Goal: Task Accomplishment & Management: Complete application form

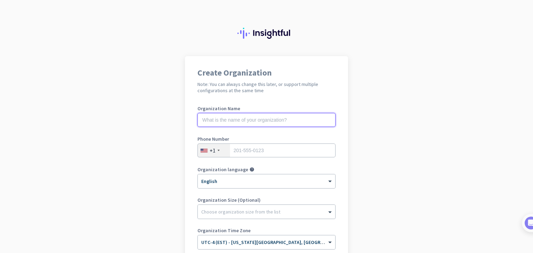
click at [241, 121] on input "text" at bounding box center [267, 120] width 138 height 14
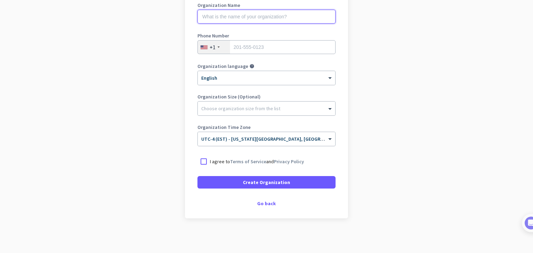
scroll to position [34, 0]
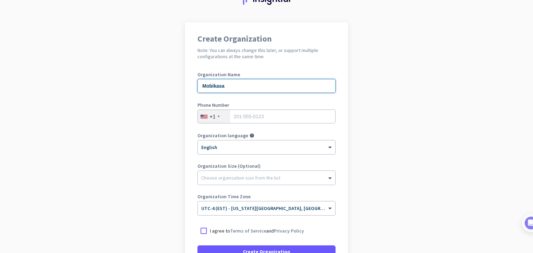
type input "Mobikasa"
click at [211, 114] on div "+1" at bounding box center [213, 116] width 6 height 7
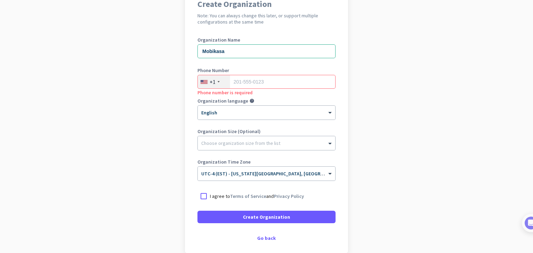
click at [217, 81] on div "+1" at bounding box center [214, 81] width 32 height 13
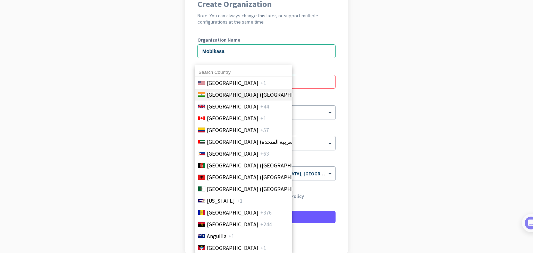
click at [225, 95] on span "[GEOGRAPHIC_DATA] ([GEOGRAPHIC_DATA])" at bounding box center [261, 95] width 108 height 8
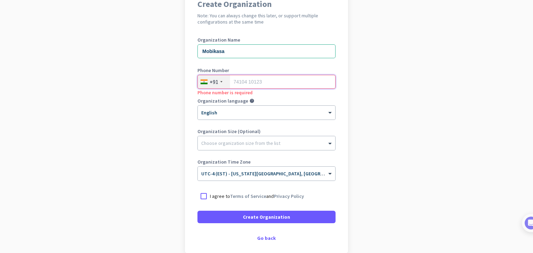
click at [260, 78] on input "tel" at bounding box center [267, 82] width 138 height 14
click at [251, 84] on input "tel" at bounding box center [267, 82] width 138 height 14
type input "7988780818"
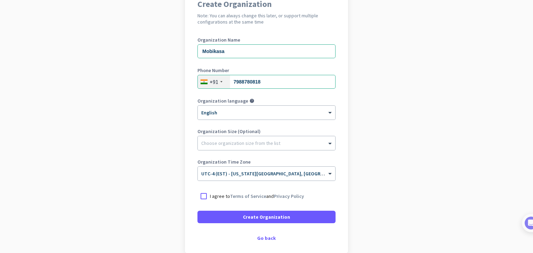
click at [215, 114] on mat-tooltip-component "Choose preferred language from the list" at bounding box center [245, 115] width 69 height 18
click at [219, 145] on div "Choose organization size from the list" at bounding box center [240, 143] width 79 height 6
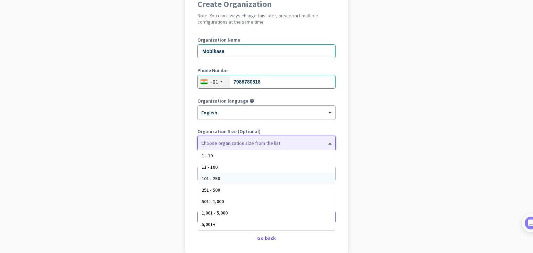
click at [210, 180] on span "101 - 250" at bounding box center [211, 179] width 18 height 6
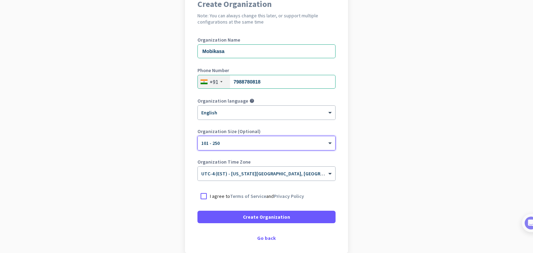
click at [218, 196] on p "I agree to Terms of Service and Privacy Policy" at bounding box center [257, 196] width 94 height 7
click at [0, 0] on input "I agree to Terms of Service and Privacy Policy" at bounding box center [0, 0] width 0 height 0
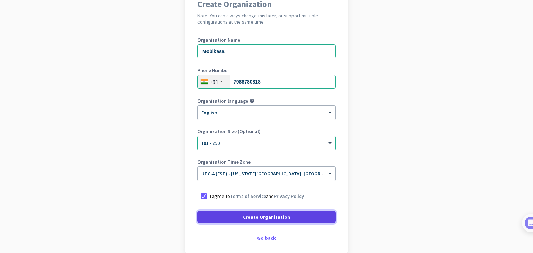
click at [254, 221] on span at bounding box center [267, 217] width 138 height 17
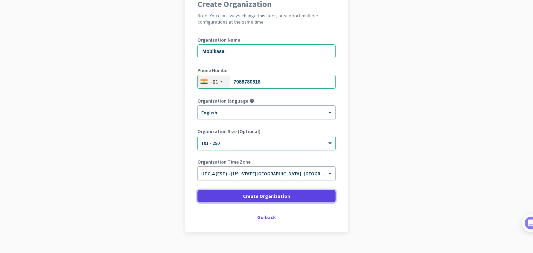
click at [269, 197] on span "Create Organization" at bounding box center [266, 196] width 47 height 7
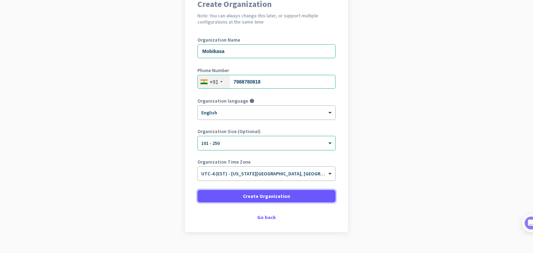
scroll to position [69, 0]
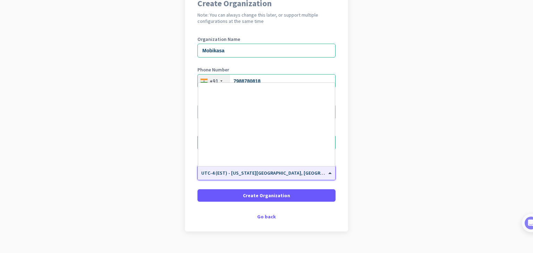
click at [296, 173] on input "text" at bounding box center [259, 170] width 117 height 5
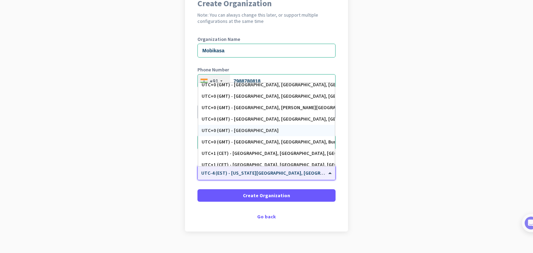
scroll to position [1322, 0]
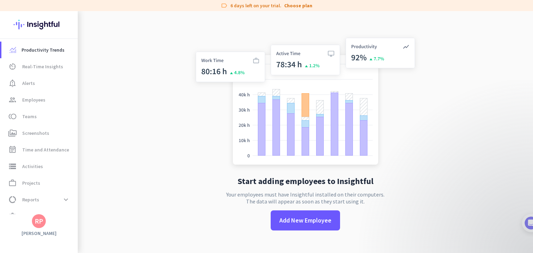
click at [352, 231] on div "Start adding employees to Insightful Your employees must have Insightful instal…" at bounding box center [306, 137] width 230 height 253
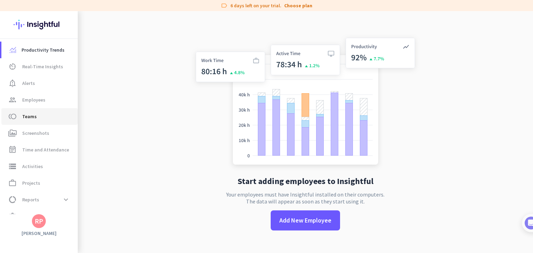
click at [34, 117] on span "Teams" at bounding box center [29, 116] width 15 height 8
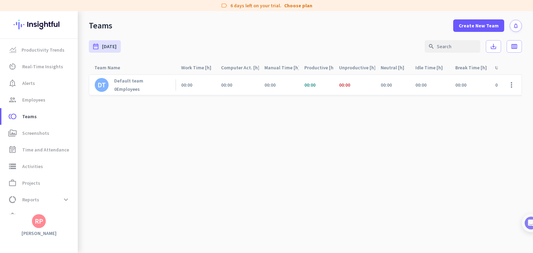
click at [44, 232] on h3 "[PERSON_NAME]" at bounding box center [39, 234] width 78 height 6
click at [39, 227] on div "RP" at bounding box center [39, 222] width 14 height 14
click at [62, 207] on span "Sign out" at bounding box center [76, 208] width 42 height 6
